Goal: Task Accomplishment & Management: Use online tool/utility

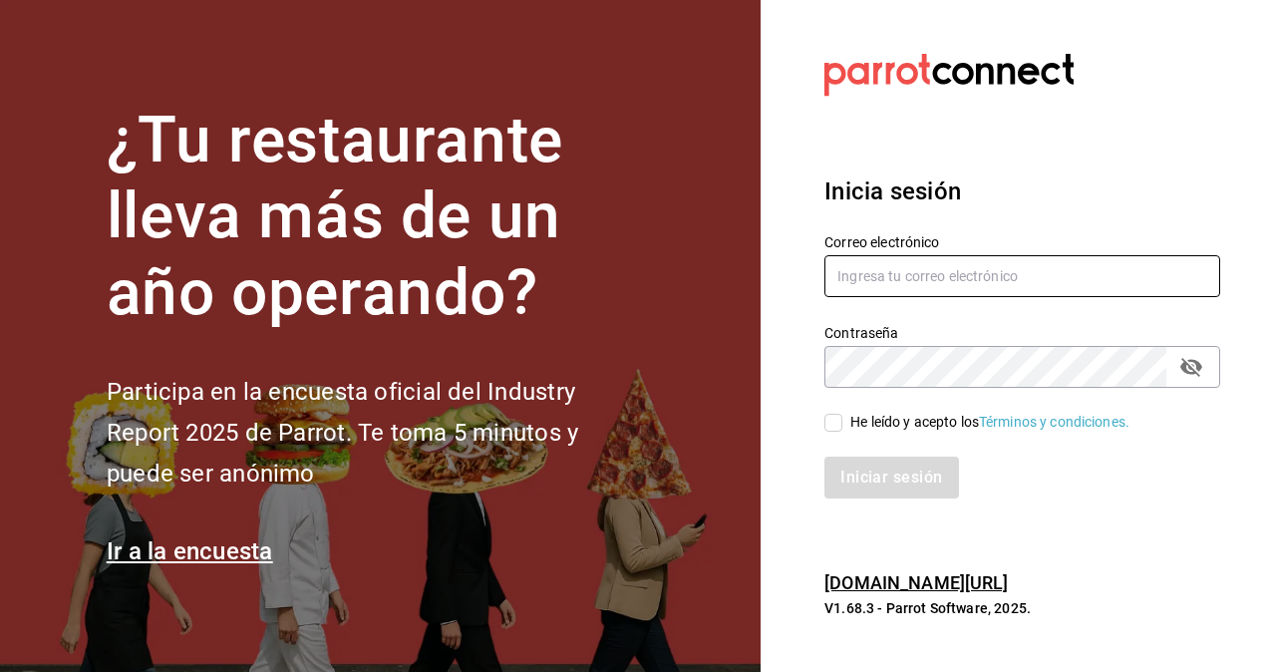
type input "[PERSON_NAME][EMAIL_ADDRESS][PERSON_NAME][DOMAIN_NAME]"
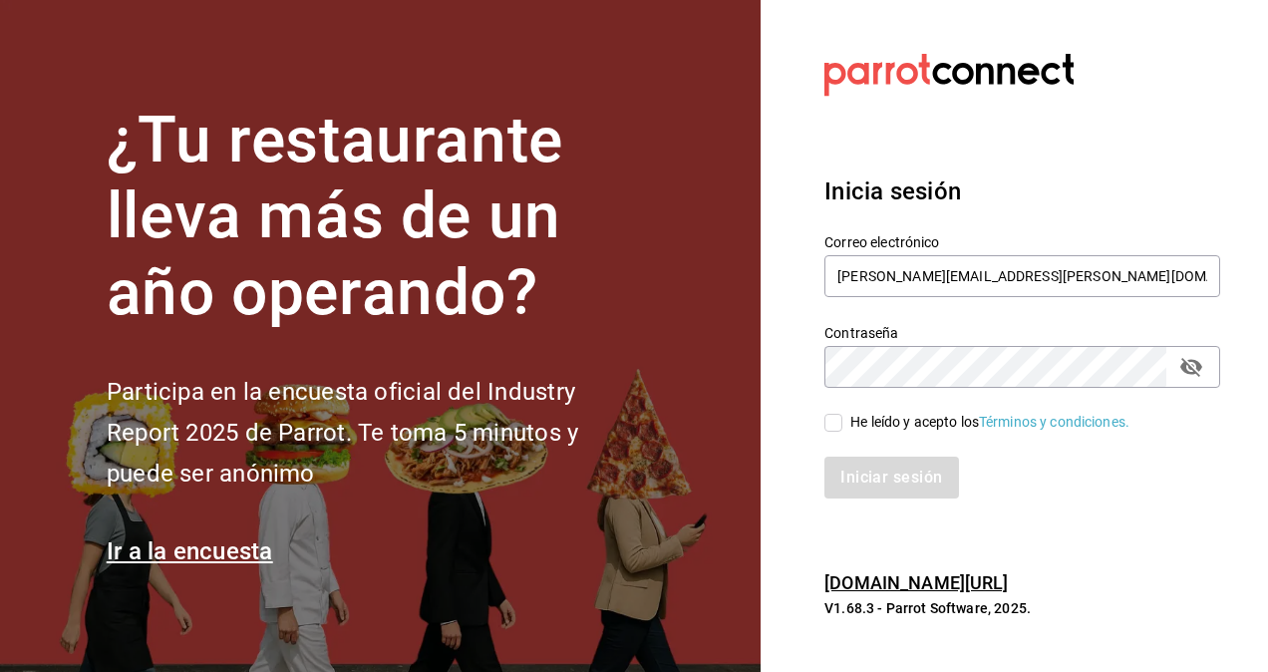
click at [834, 418] on input "He leído y acepto los Términos y condiciones." at bounding box center [833, 423] width 18 height 18
checkbox input "true"
click at [913, 475] on button "Iniciar sesión" at bounding box center [892, 477] width 136 height 42
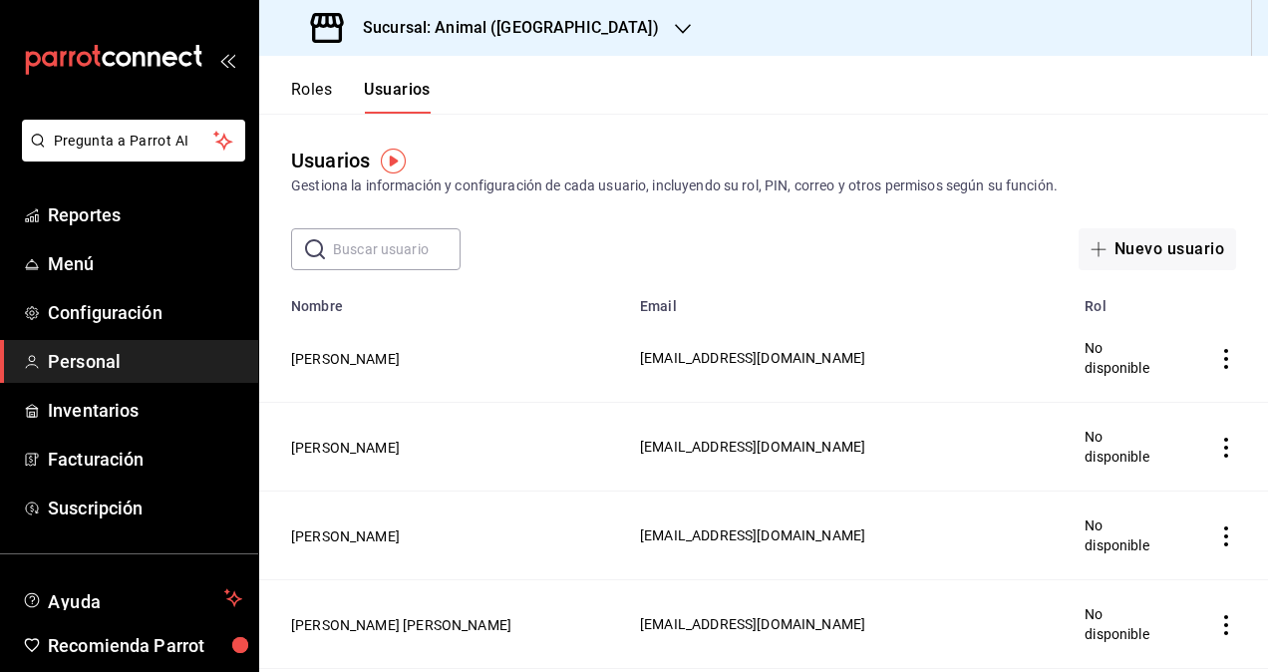
click at [495, 10] on div "Sucursal: Animal (St Regis)" at bounding box center [487, 28] width 424 height 56
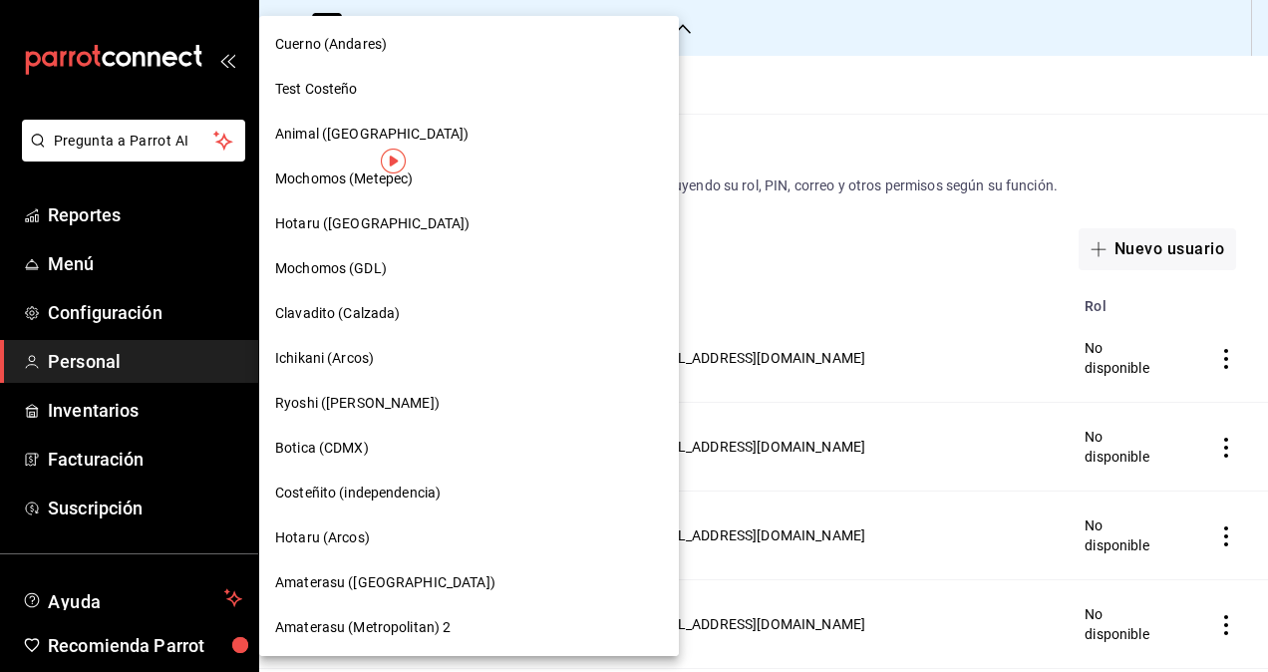
scroll to position [1439, 0]
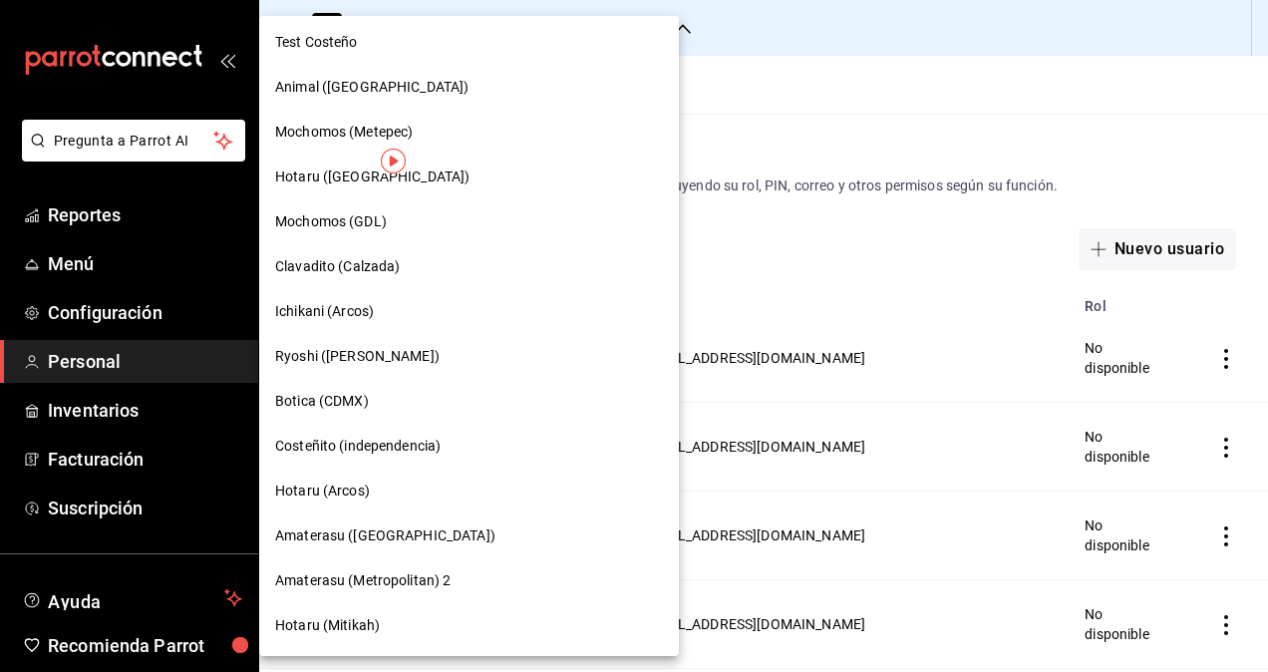
click at [381, 550] on div "Amaterasu (Metropolitan)" at bounding box center [469, 535] width 420 height 45
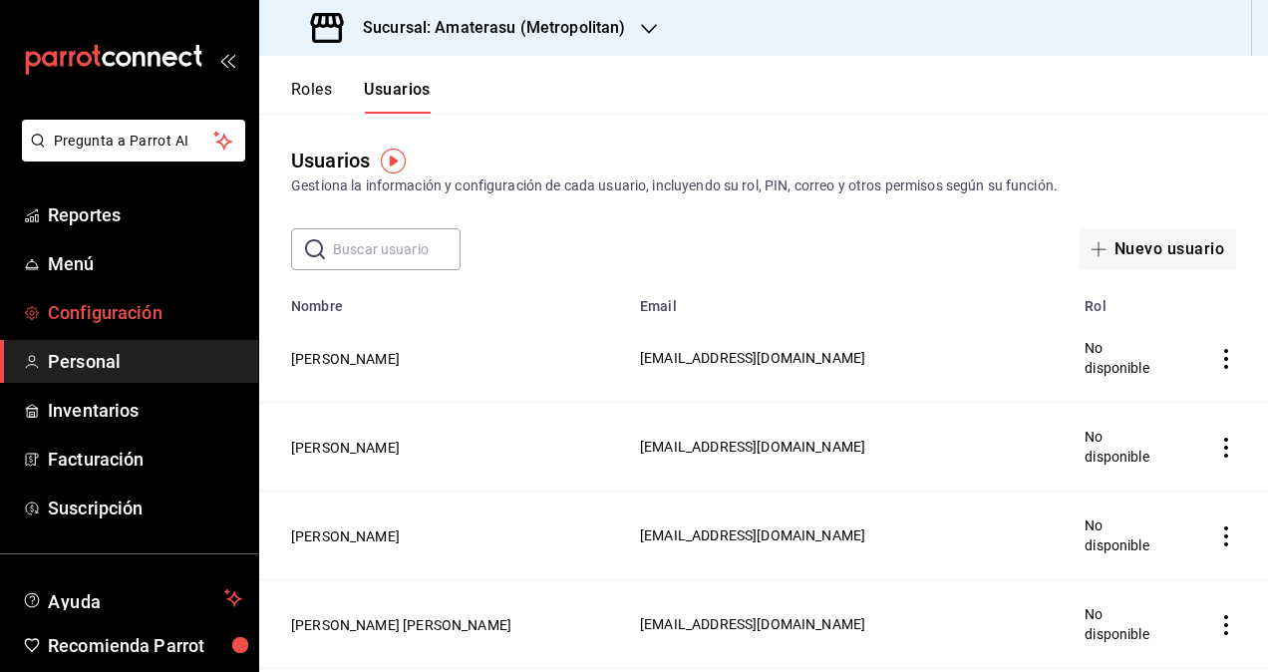
click at [132, 312] on span "Configuración" at bounding box center [145, 312] width 194 height 27
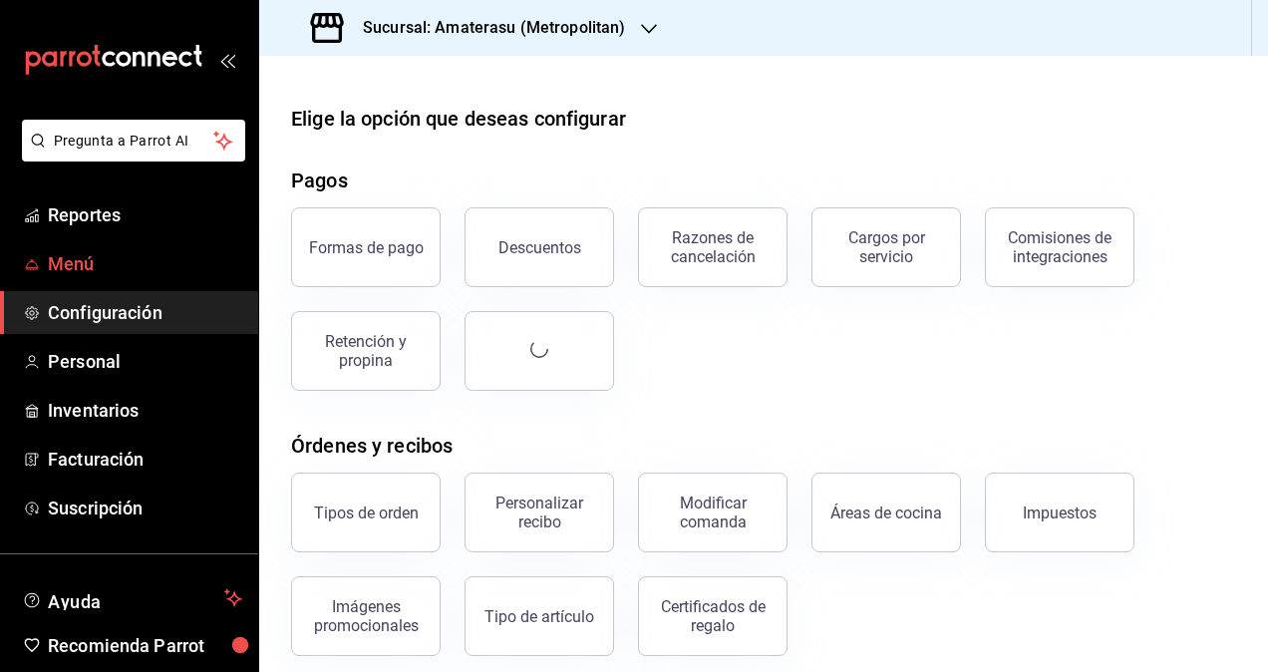
click at [103, 271] on span "Menú" at bounding box center [145, 263] width 194 height 27
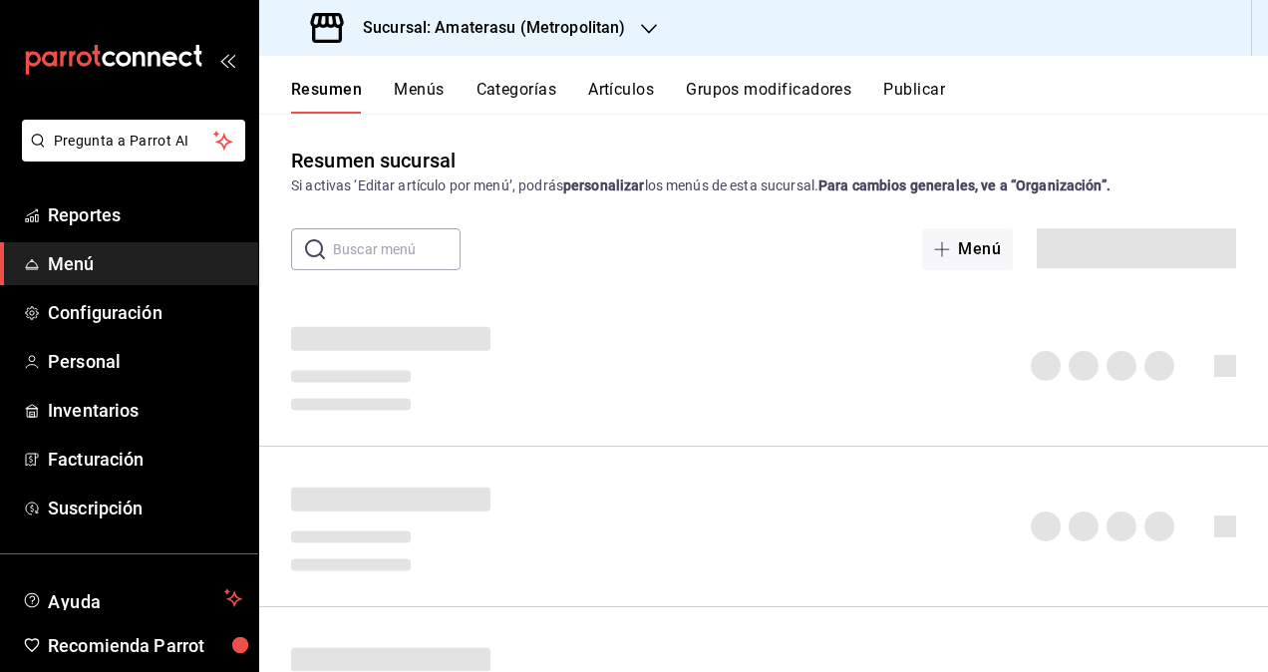
click at [622, 82] on button "Artículos" at bounding box center [621, 97] width 66 height 34
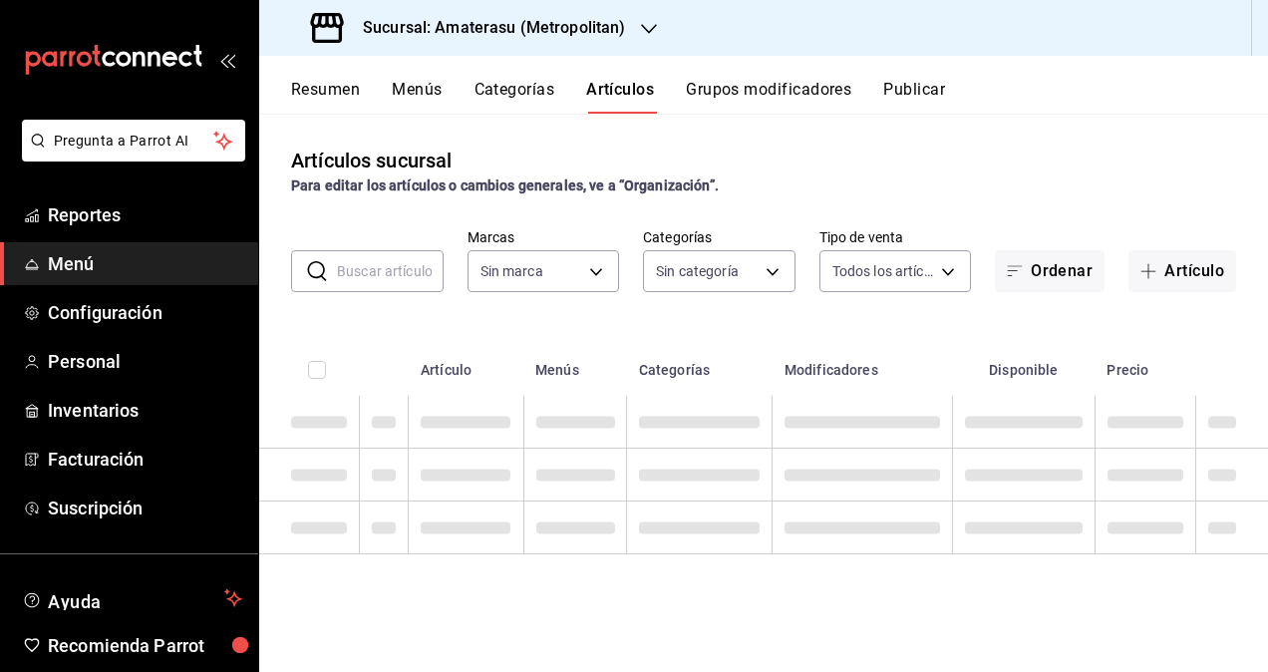
click at [360, 261] on input "text" at bounding box center [390, 271] width 107 height 40
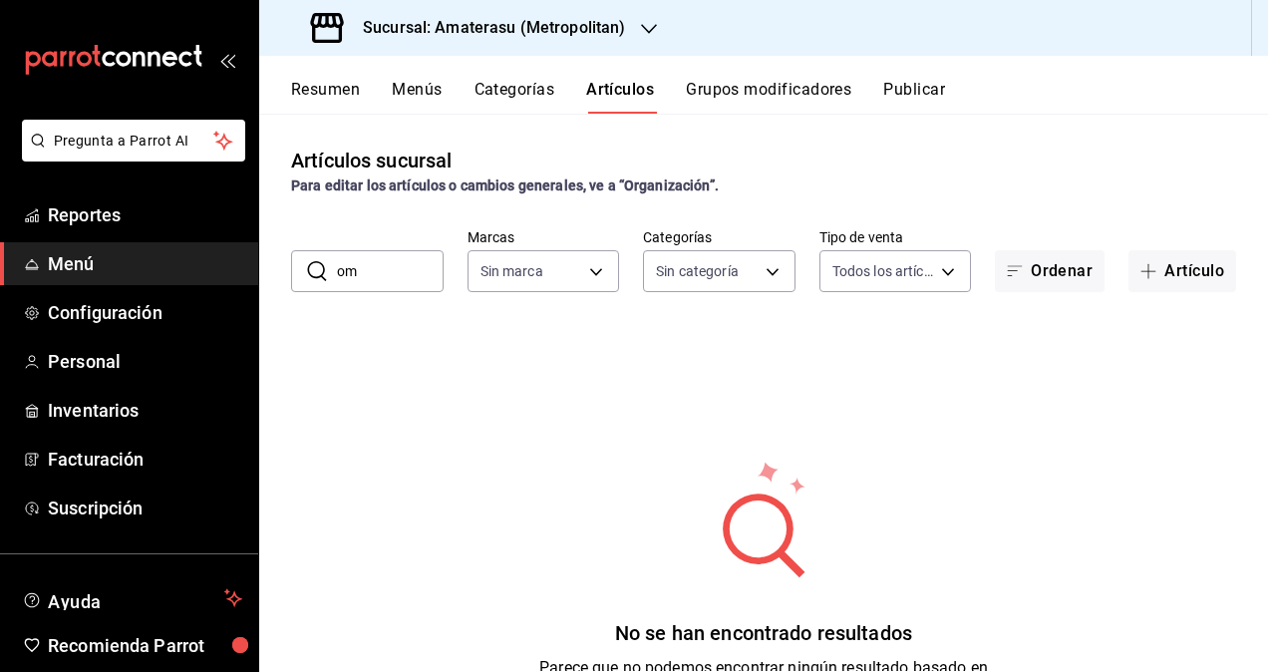
type input "omaka"
type input "e4cd7fcb-d45b-43ae-a99f-ad4ccfcd9032,f3afaab8-8c3d-4e49-a299-af9bdf6027b2"
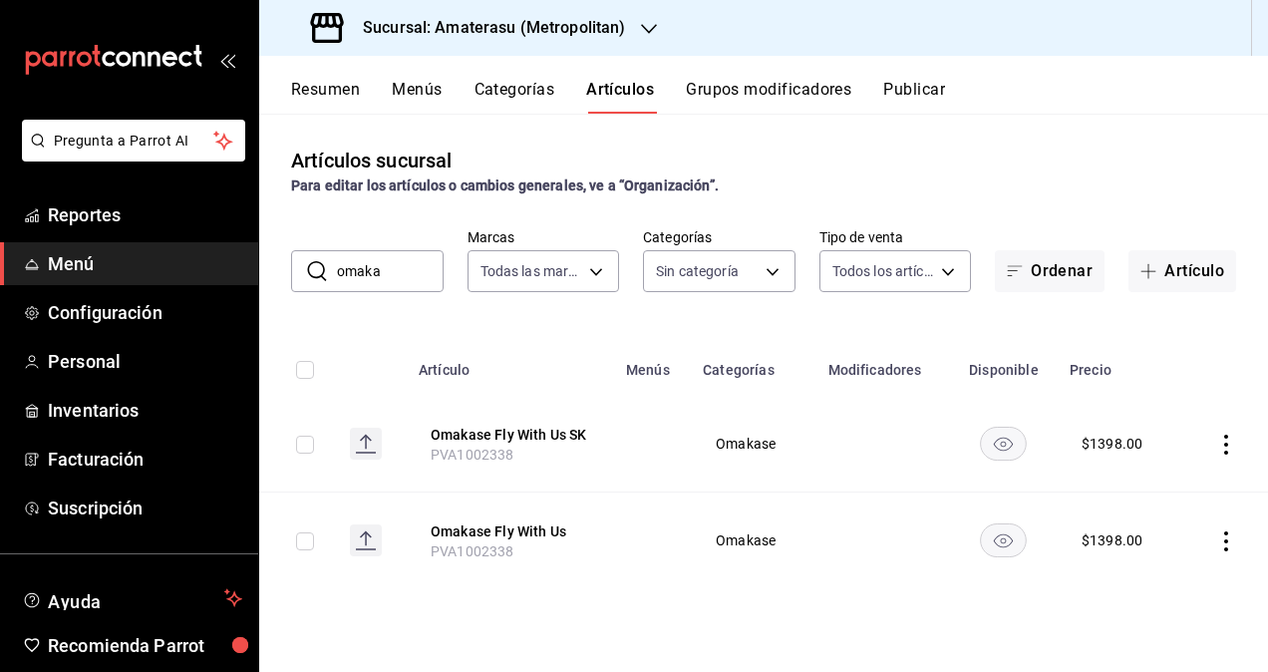
click at [913, 93] on button "Publicar" at bounding box center [914, 97] width 62 height 34
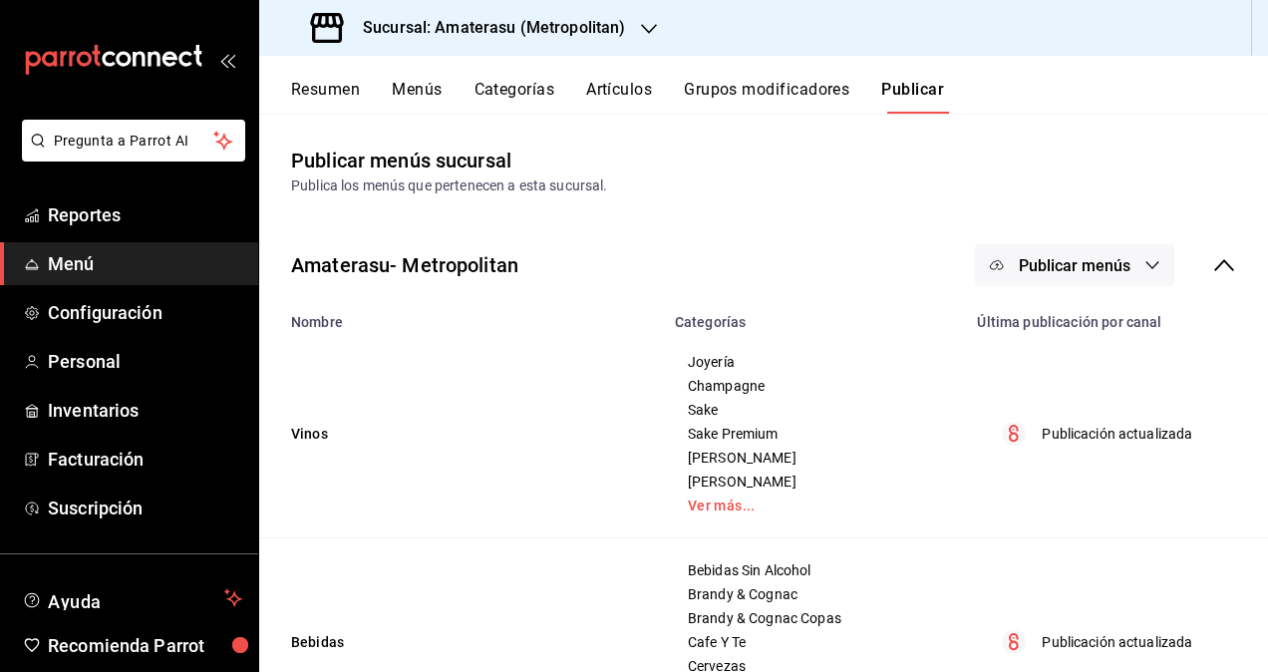
click at [1066, 256] on span "Publicar menús" at bounding box center [1075, 265] width 112 height 19
click at [1072, 331] on span "Punto de venta" at bounding box center [1088, 330] width 96 height 21
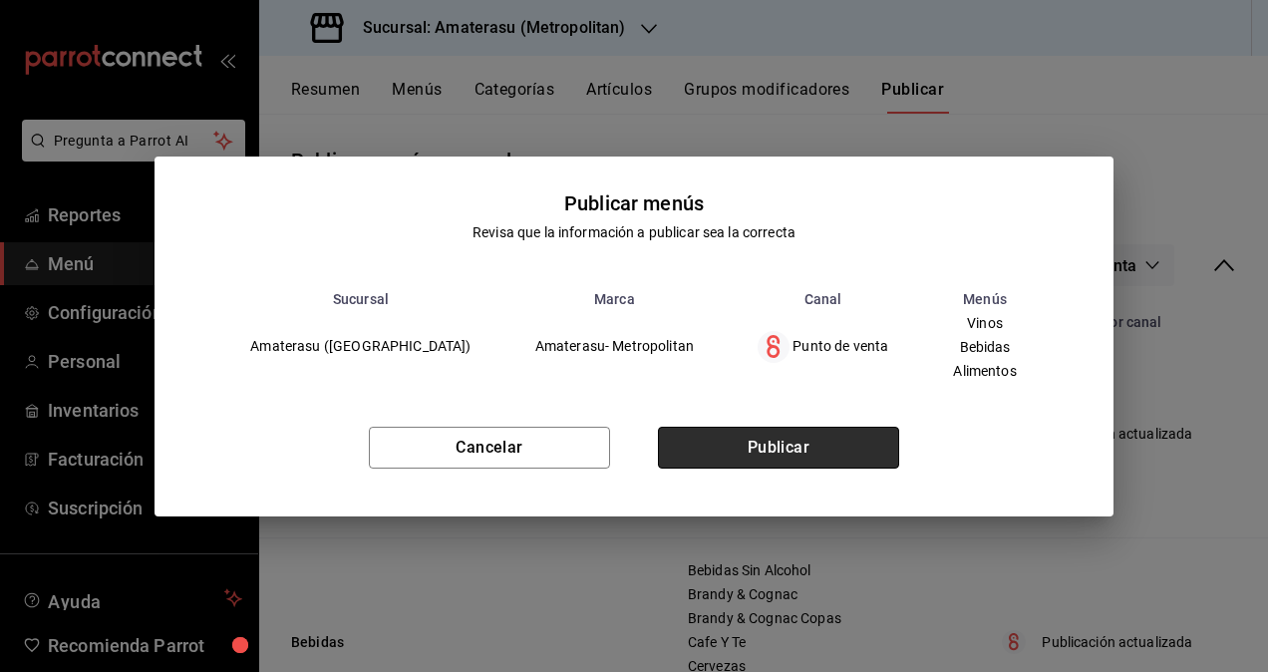
click at [801, 460] on button "Publicar" at bounding box center [778, 448] width 241 height 42
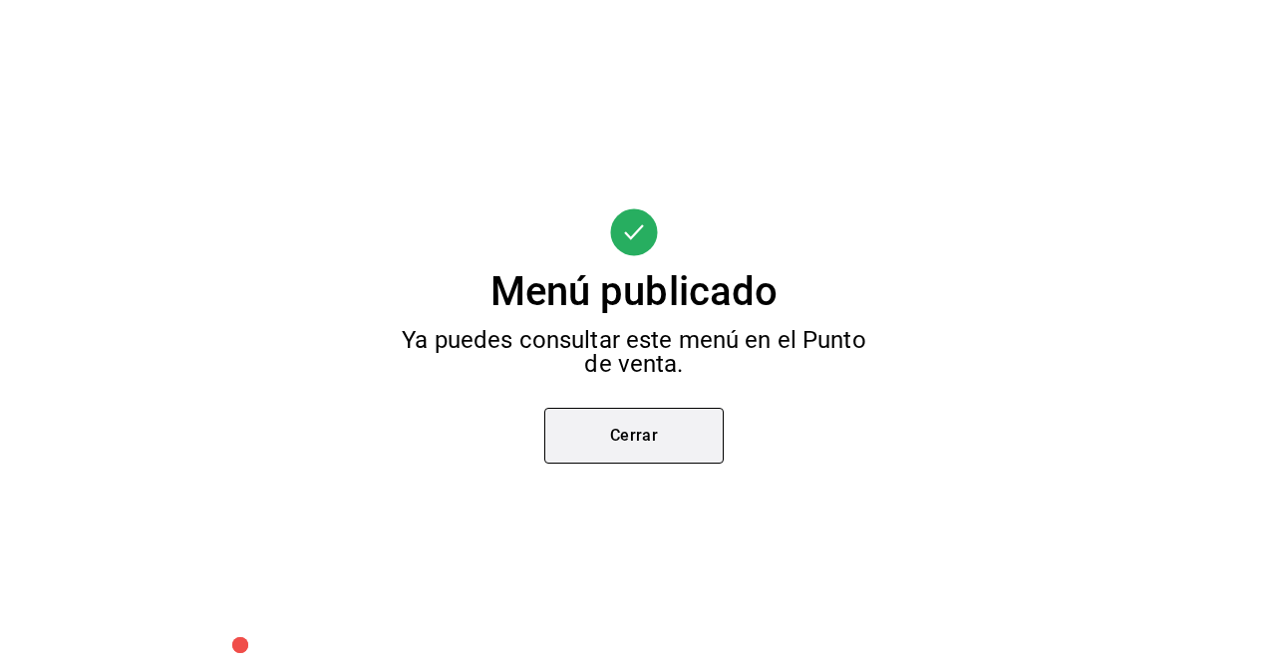
click at [590, 455] on button "Cerrar" at bounding box center [633, 436] width 179 height 56
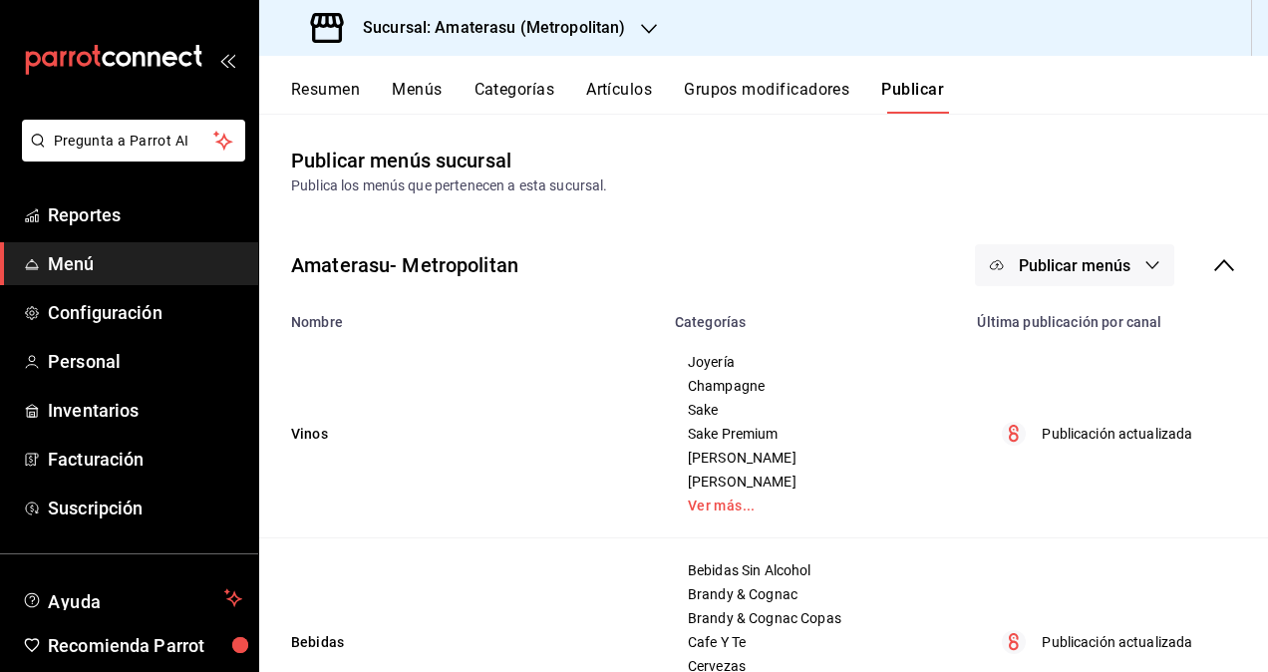
click at [541, 99] on button "Categorías" at bounding box center [514, 97] width 81 height 34
